Goal: Task Accomplishment & Management: Manage account settings

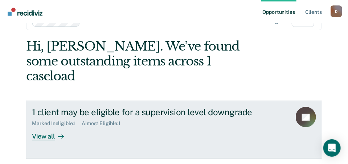
scroll to position [36, 0]
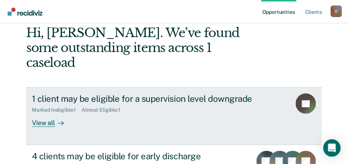
click at [45, 113] on div "View all" at bounding box center [52, 120] width 41 height 14
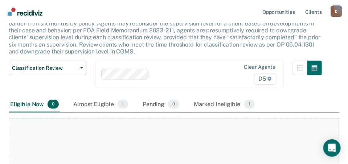
scroll to position [73, 0]
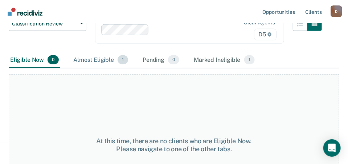
click at [97, 58] on div "Almost Eligible 1" at bounding box center [101, 60] width 58 height 16
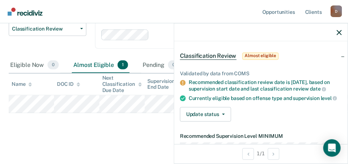
scroll to position [36, 0]
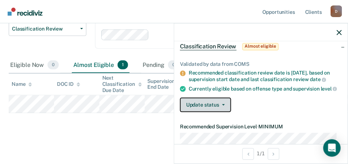
click at [218, 102] on button "Update status" at bounding box center [205, 105] width 51 height 15
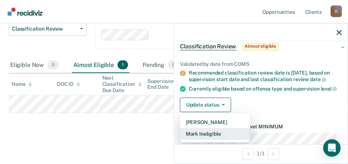
click at [222, 132] on button "Mark Ineligible" at bounding box center [215, 134] width 70 height 12
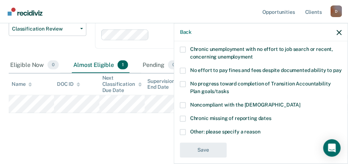
scroll to position [73, 0]
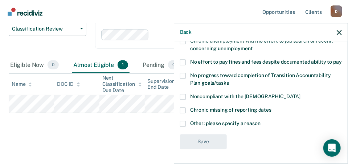
click at [184, 99] on span at bounding box center [183, 97] width 6 height 6
click at [300, 94] on input "Noncompliant with the [DEMOGRAPHIC_DATA]" at bounding box center [300, 94] width 0 height 0
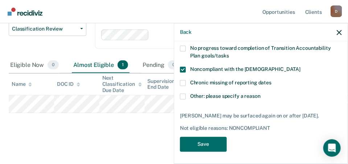
scroll to position [108, 0]
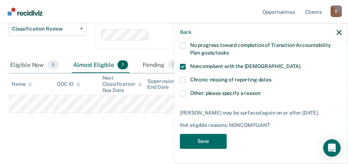
click at [184, 94] on span at bounding box center [183, 93] width 6 height 6
click at [260, 90] on input "Other: please specify a reason" at bounding box center [260, 90] width 0 height 0
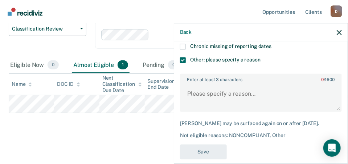
scroll to position [144, 0]
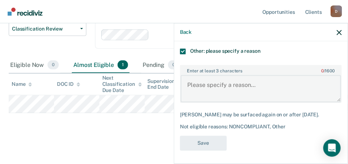
click at [213, 91] on textarea "Enter at least 3 characters 0 / 1600" at bounding box center [261, 88] width 160 height 27
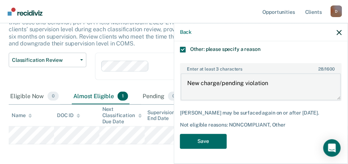
scroll to position [0, 0]
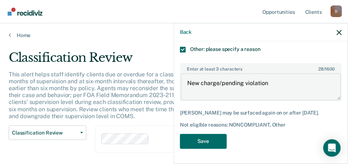
type textarea "New charge/pending violation"
click at [36, 151] on div "Classification Review Classification Review Early Discharge Minimum Telephone R…" at bounding box center [48, 143] width 78 height 36
click at [12, 35] on link "Home" at bounding box center [174, 35] width 331 height 7
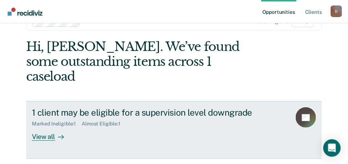
scroll to position [36, 0]
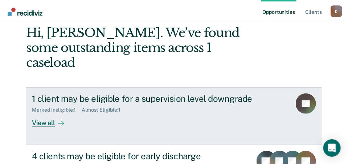
click at [48, 113] on div "View all" at bounding box center [52, 120] width 41 height 14
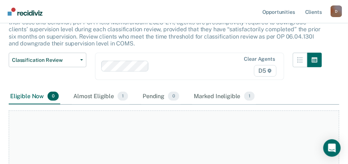
scroll to position [109, 0]
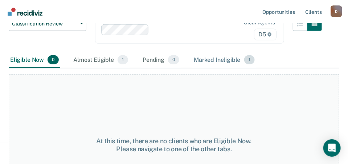
click at [214, 57] on div "Marked Ineligible 1" at bounding box center [224, 60] width 64 height 16
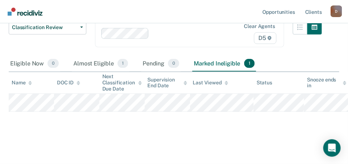
scroll to position [104, 0]
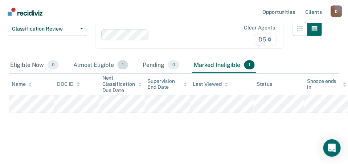
click at [110, 65] on div "Almost Eligible 1" at bounding box center [101, 65] width 58 height 16
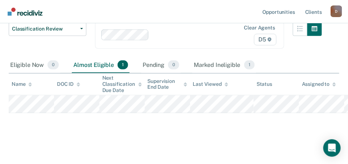
scroll to position [0, 0]
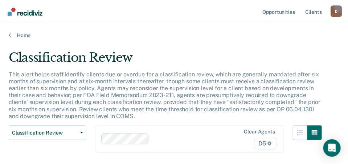
click at [8, 35] on div "Home" at bounding box center [174, 30] width 348 height 15
click at [8, 36] on div "Home" at bounding box center [174, 30] width 348 height 15
click at [12, 33] on link "Home" at bounding box center [174, 35] width 331 height 7
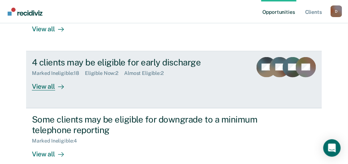
scroll to position [145, 0]
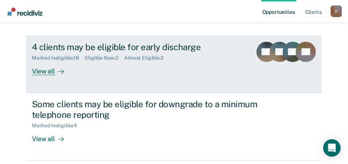
click at [37, 61] on div "View all" at bounding box center [52, 68] width 41 height 14
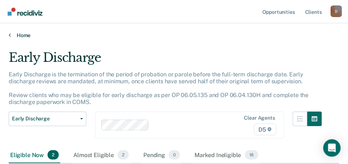
click at [11, 35] on icon at bounding box center [10, 35] width 2 height 6
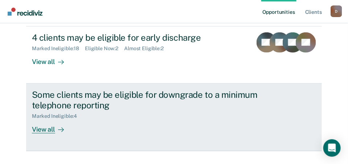
scroll to position [155, 0]
click at [45, 119] on div "View all" at bounding box center [52, 126] width 41 height 14
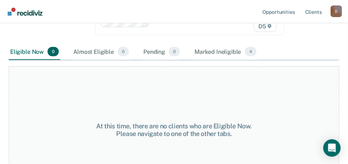
scroll to position [109, 0]
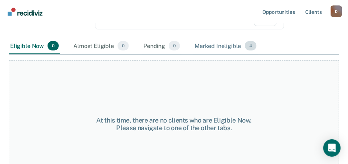
click at [202, 47] on div "Marked Ineligible 4" at bounding box center [225, 46] width 65 height 16
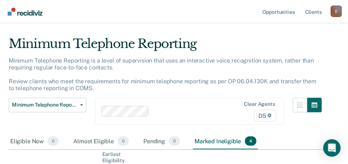
scroll to position [0, 0]
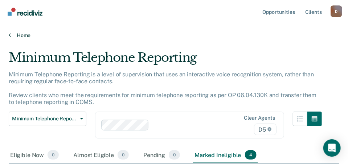
click at [11, 35] on link "Home" at bounding box center [174, 35] width 331 height 7
